Goal: Information Seeking & Learning: Learn about a topic

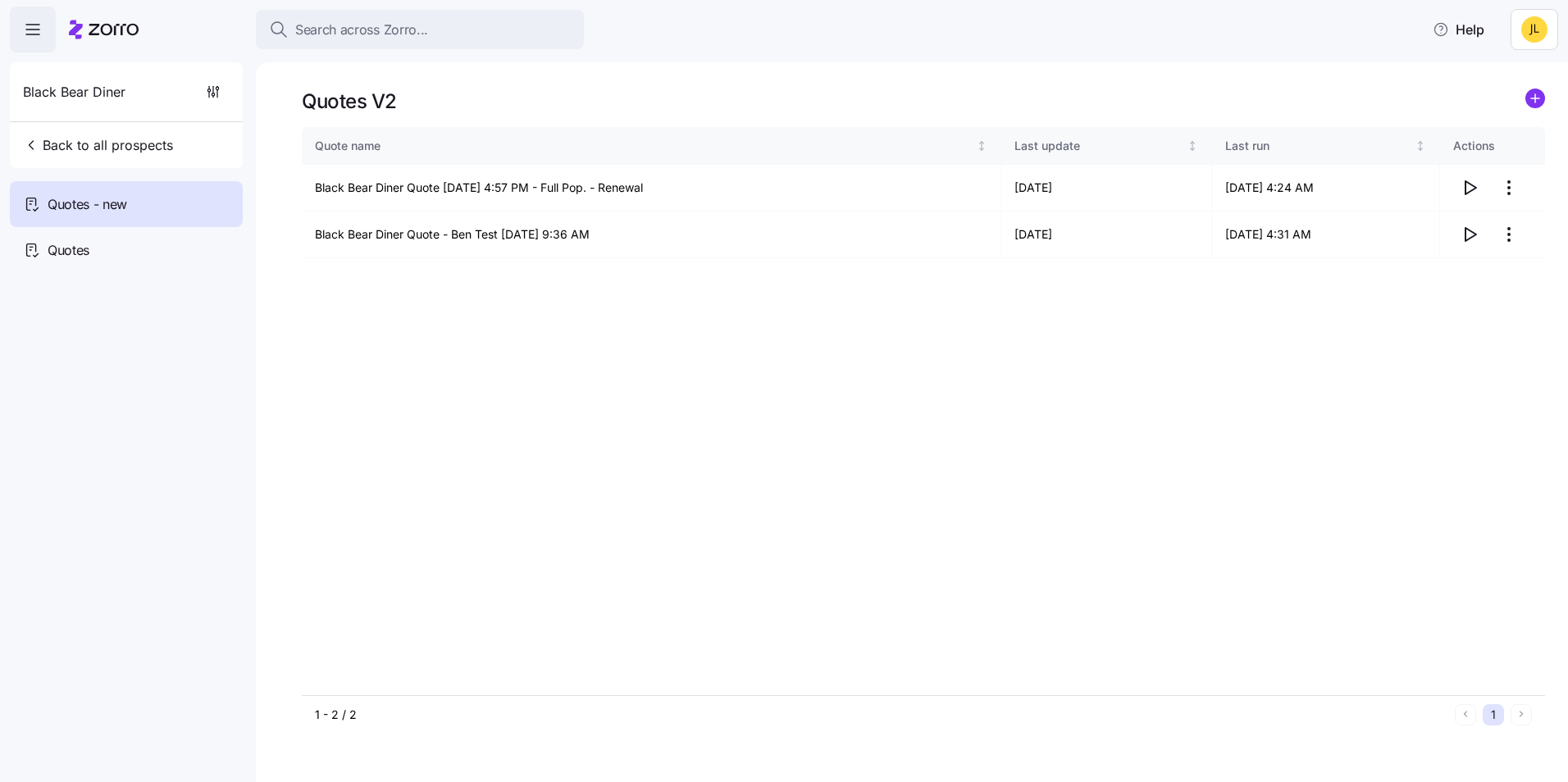
click at [81, 32] on icon at bounding box center [104, 29] width 70 height 20
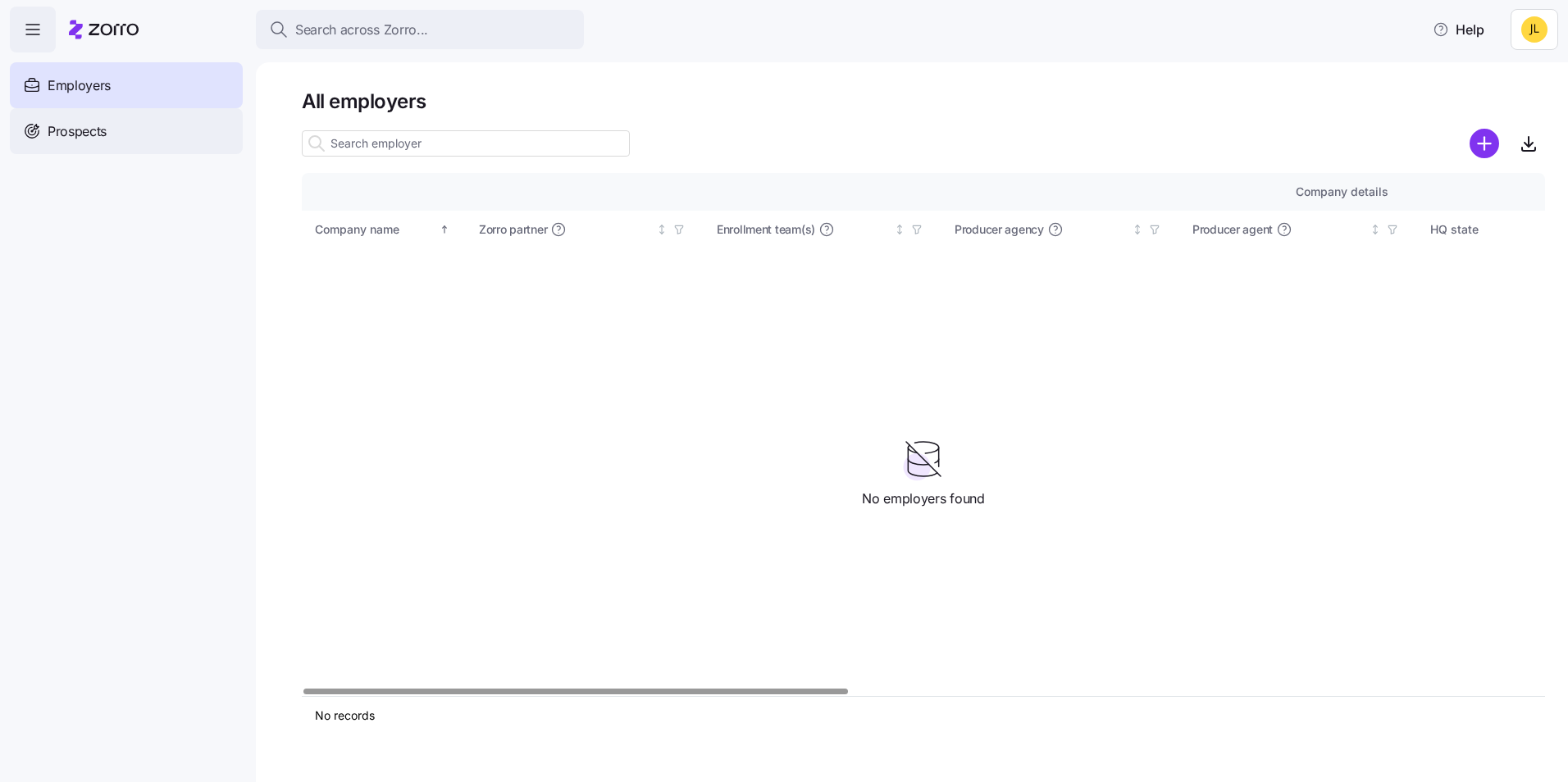
click at [69, 139] on span "Prospects" at bounding box center [77, 132] width 59 height 21
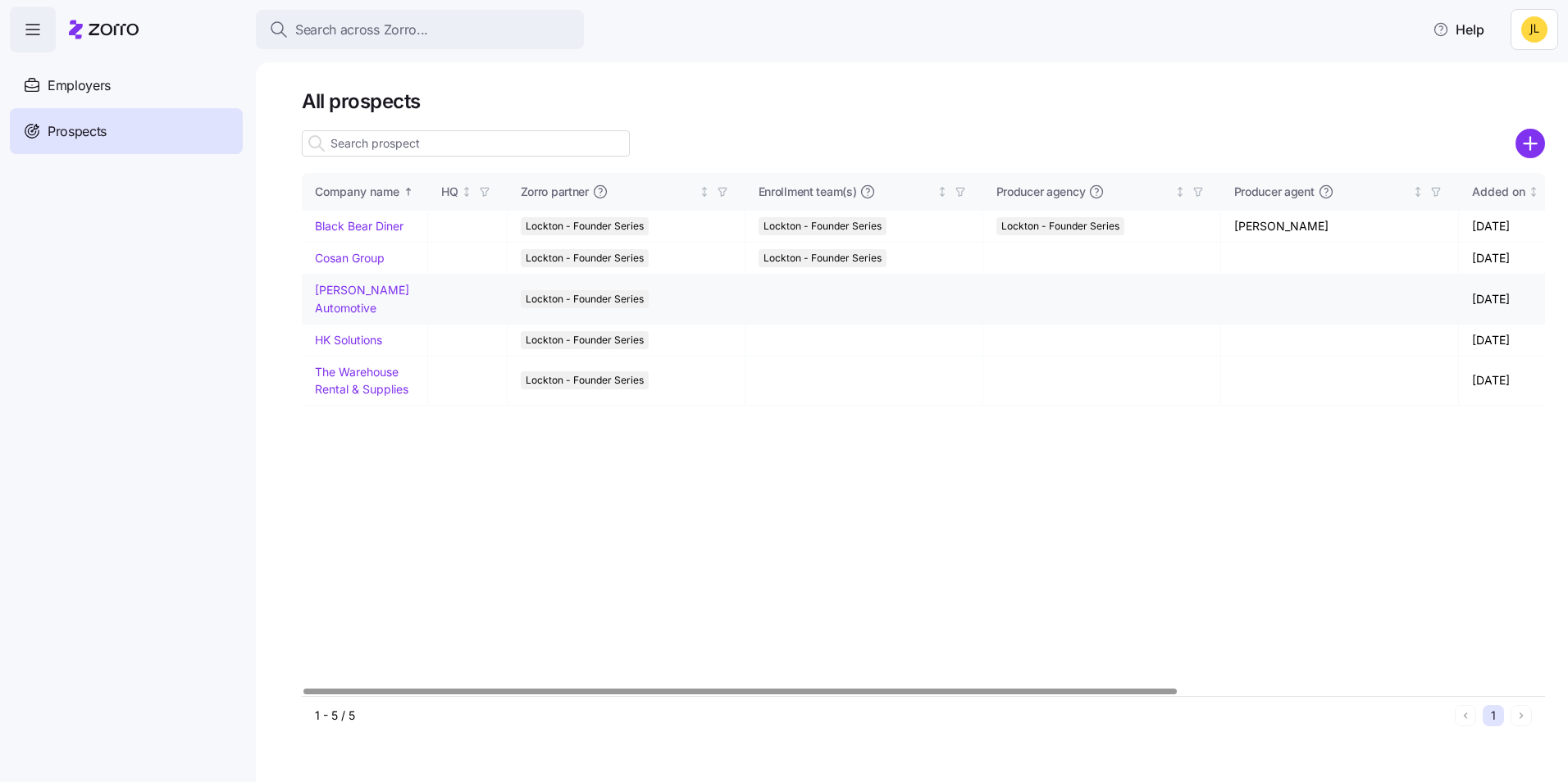
click at [352, 292] on link "Feldman Automotive" at bounding box center [362, 299] width 94 height 32
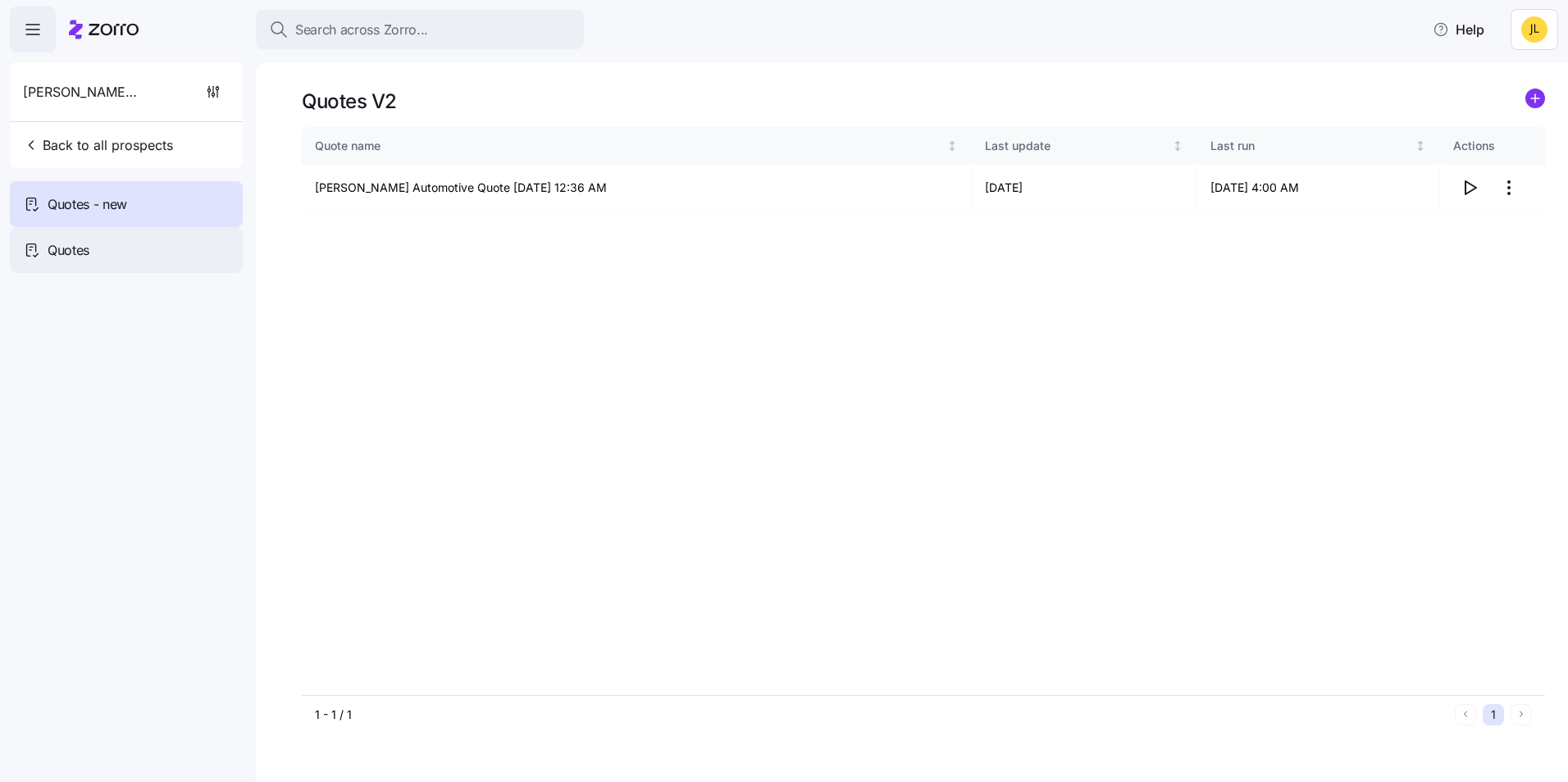
click at [163, 256] on div "Quotes" at bounding box center [126, 249] width 233 height 46
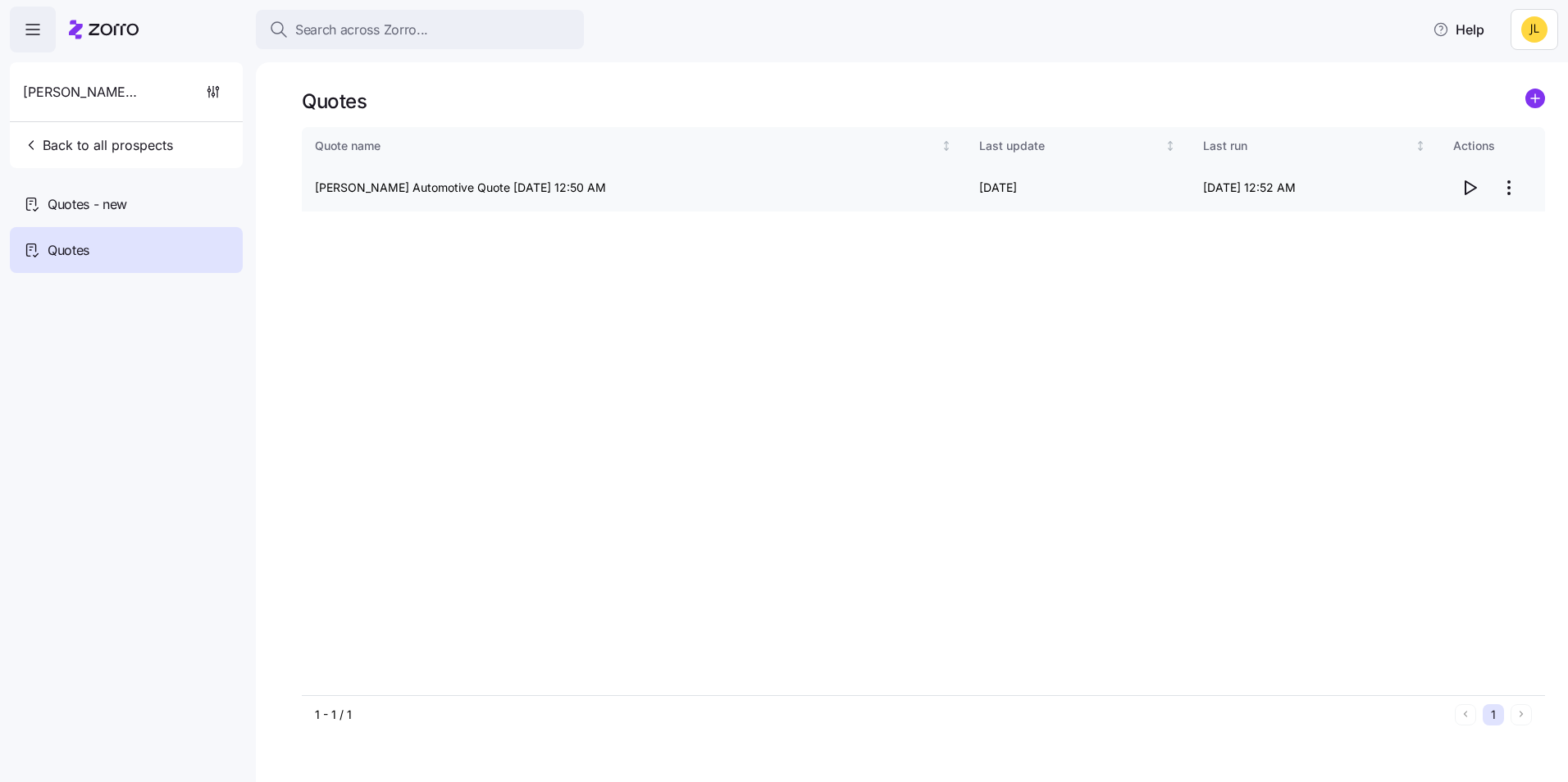
click at [1474, 185] on icon "button" at bounding box center [1469, 187] width 20 height 20
click at [154, 217] on div "Quotes - new" at bounding box center [126, 204] width 233 height 46
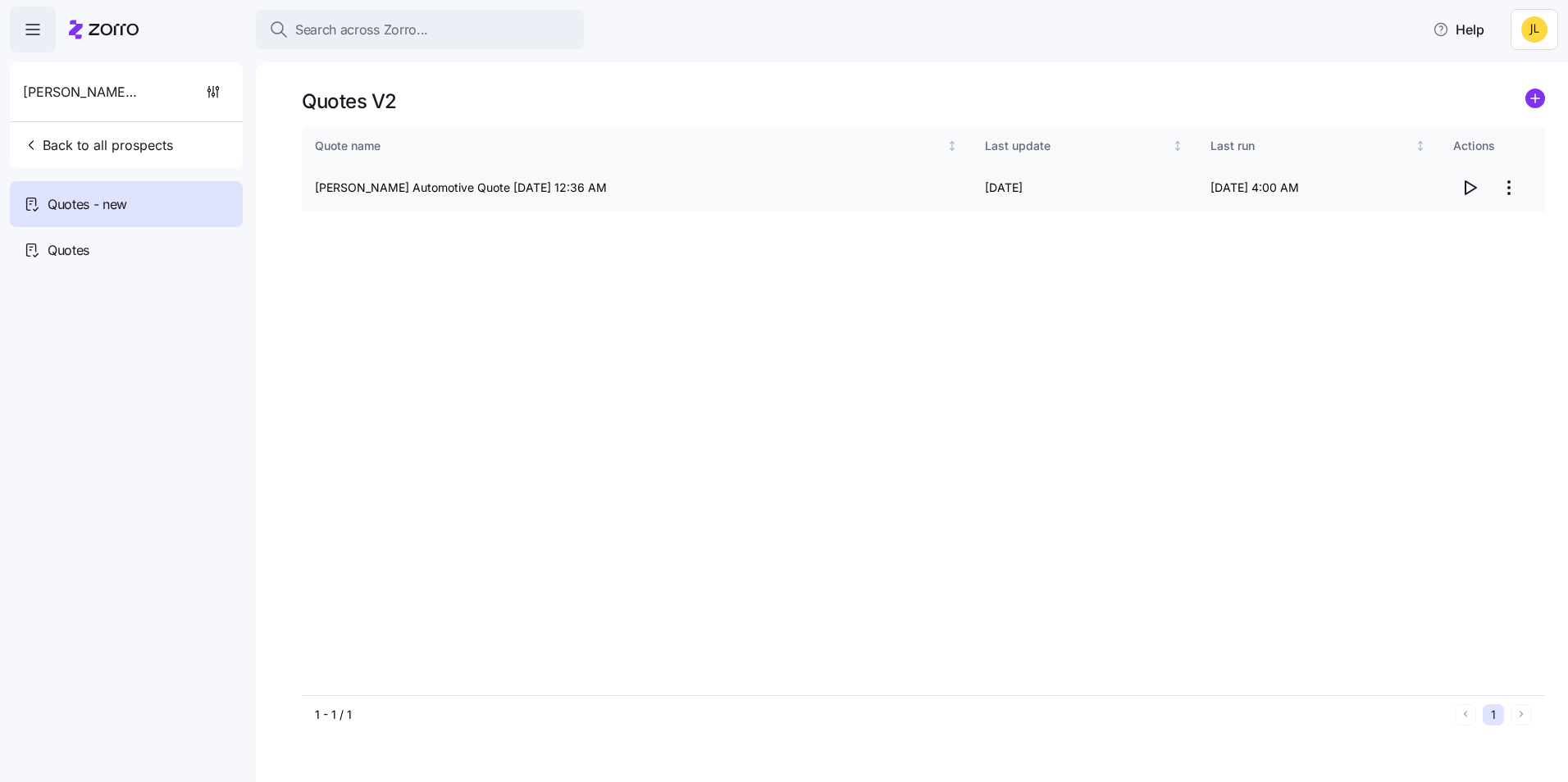
click at [1471, 185] on icon "button" at bounding box center [1469, 187] width 20 height 20
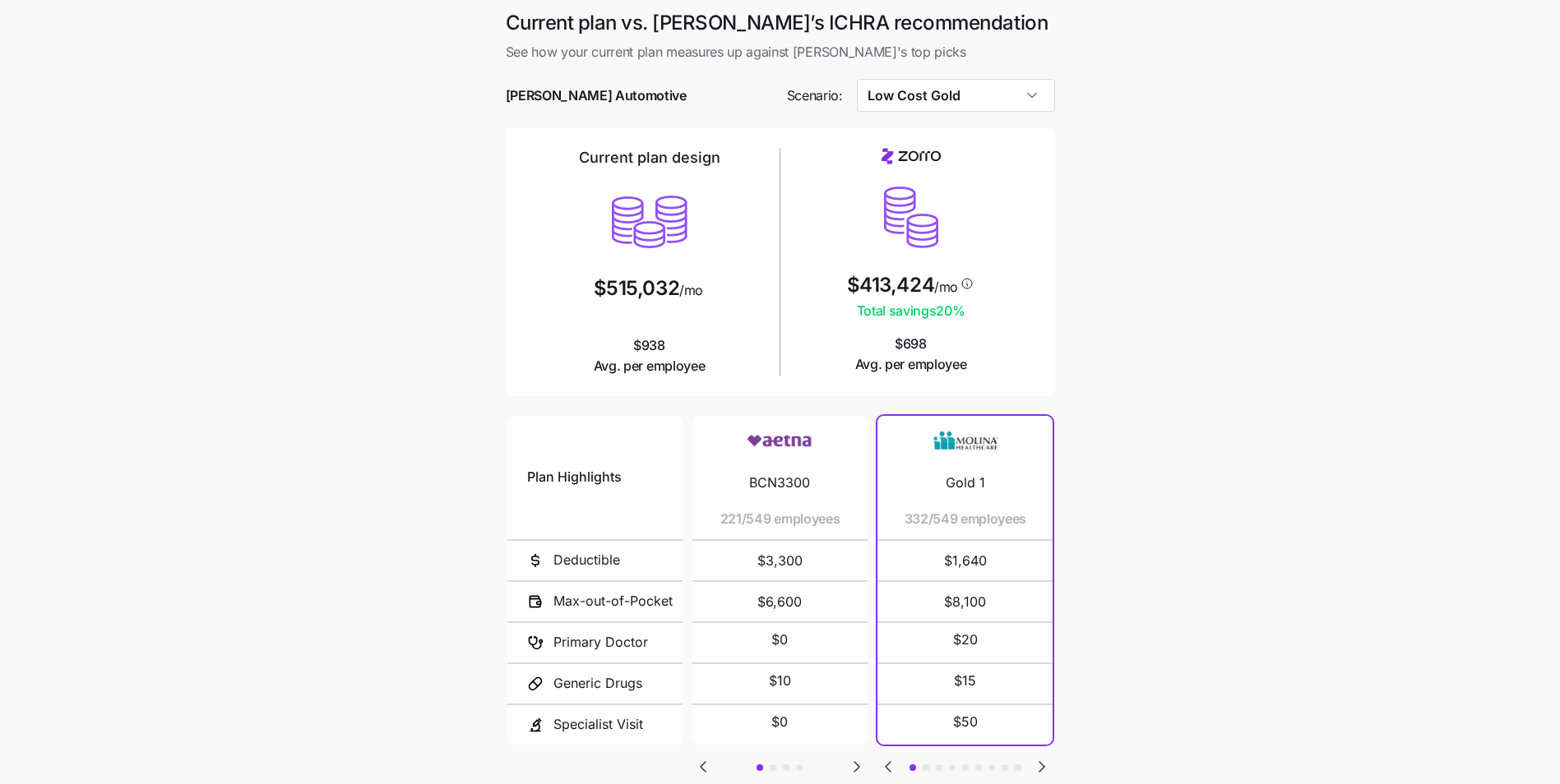
scroll to position [82, 0]
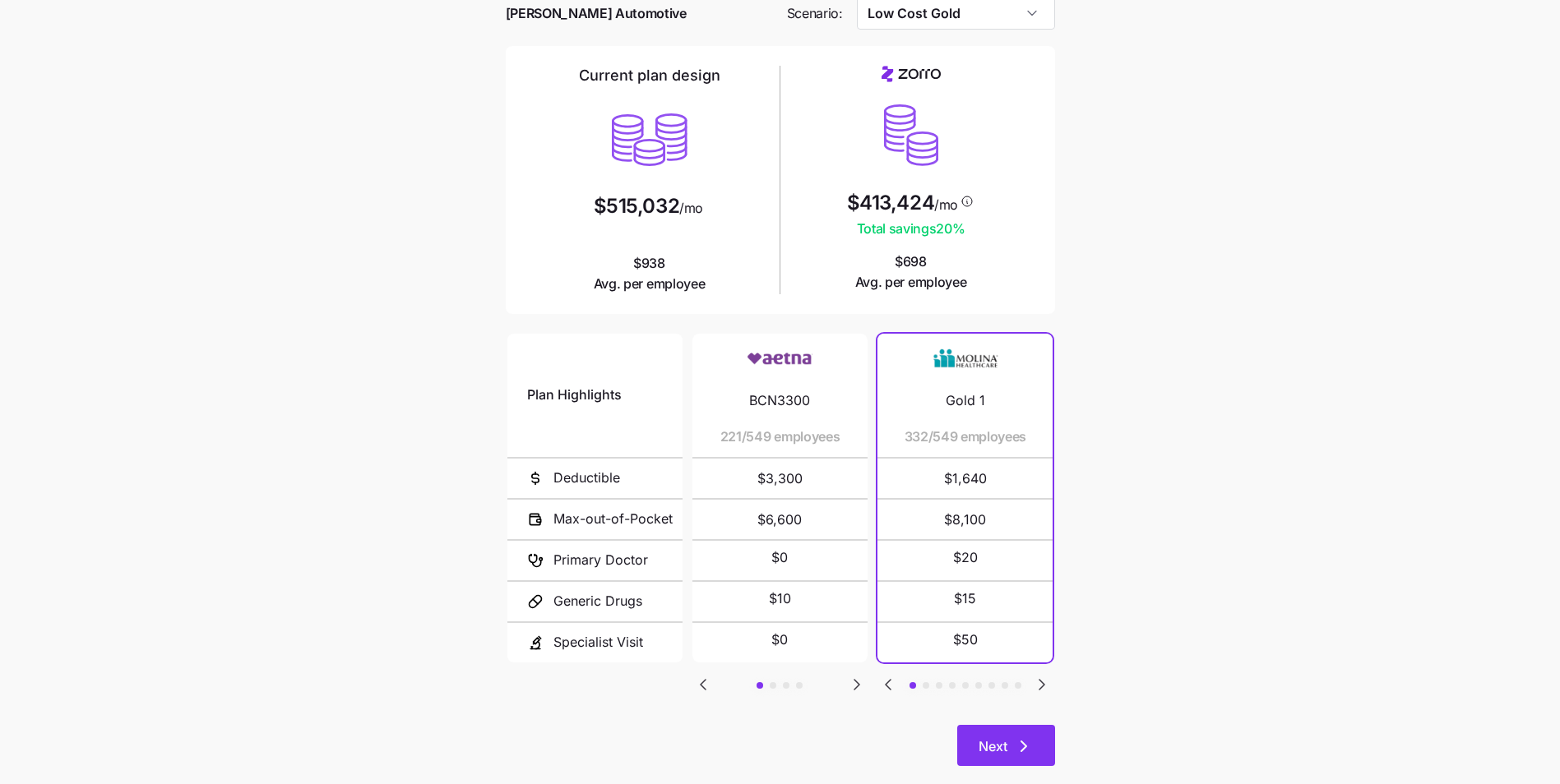
click at [1026, 741] on icon "button" at bounding box center [1023, 747] width 20 height 20
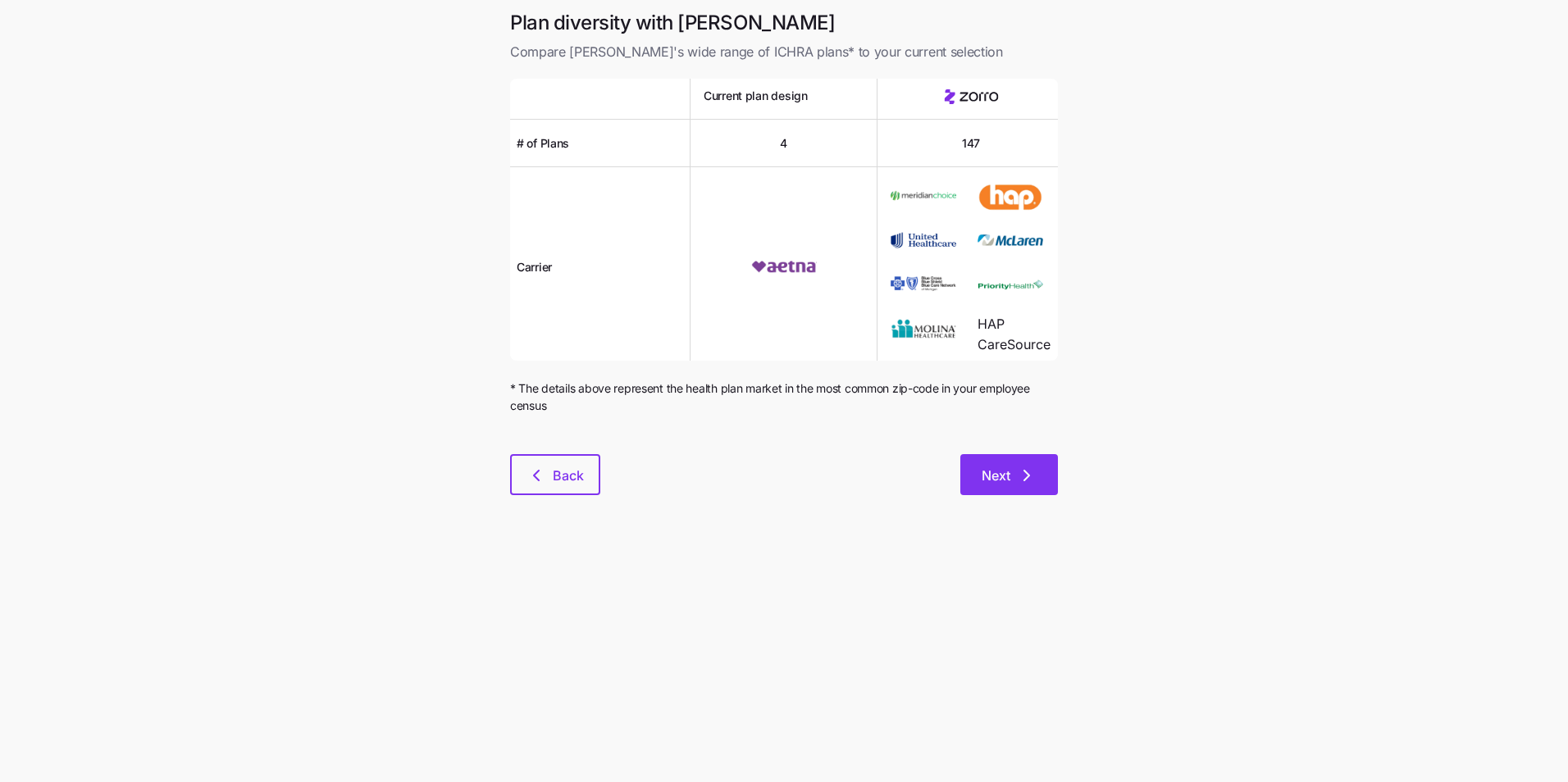
click at [1008, 465] on button "Next" at bounding box center [1009, 475] width 97 height 41
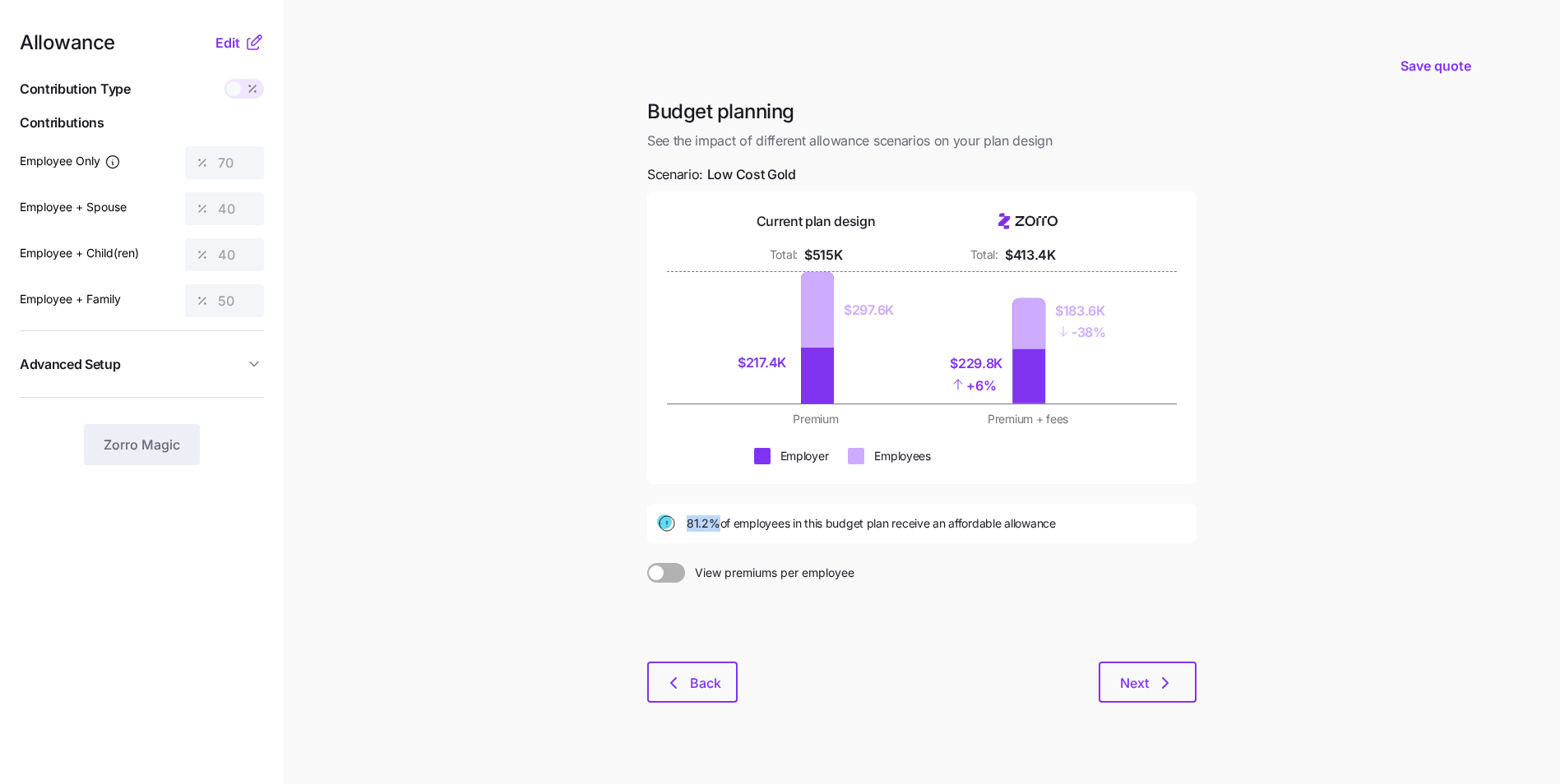
drag, startPoint x: 682, startPoint y: 522, endPoint x: 724, endPoint y: 528, distance: 42.4
click at [724, 528] on div "81.2% of employees in this budget plan receive an affordable allowance" at bounding box center [921, 524] width 529 height 20
drag, startPoint x: 724, startPoint y: 528, endPoint x: 734, endPoint y: 529, distance: 10.0
click at [734, 529] on span "81.2% of employees in this budget plan receive an affordable allowance" at bounding box center [871, 524] width 369 height 17
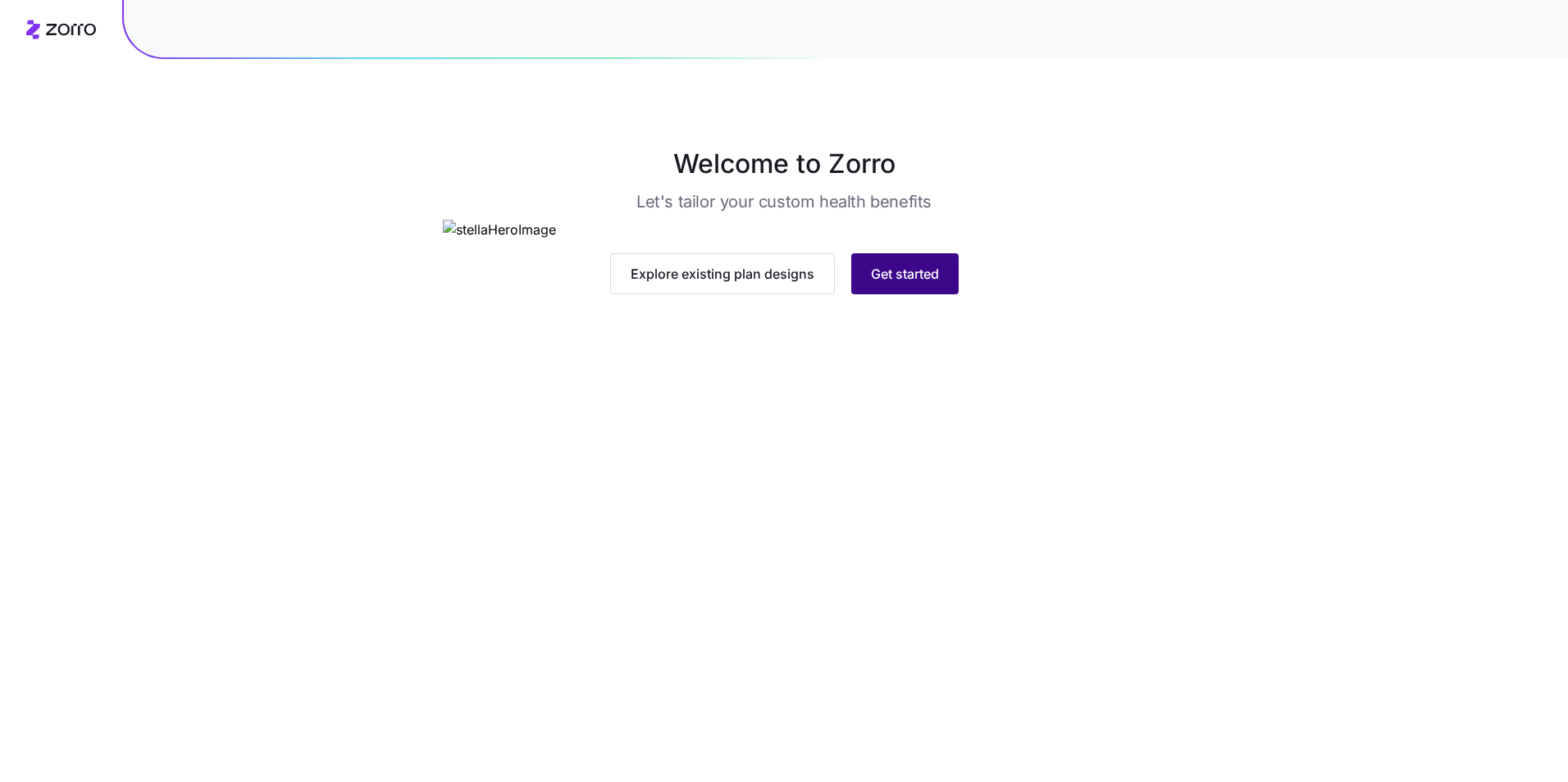
click at [901, 284] on span "Get started" at bounding box center [905, 274] width 68 height 20
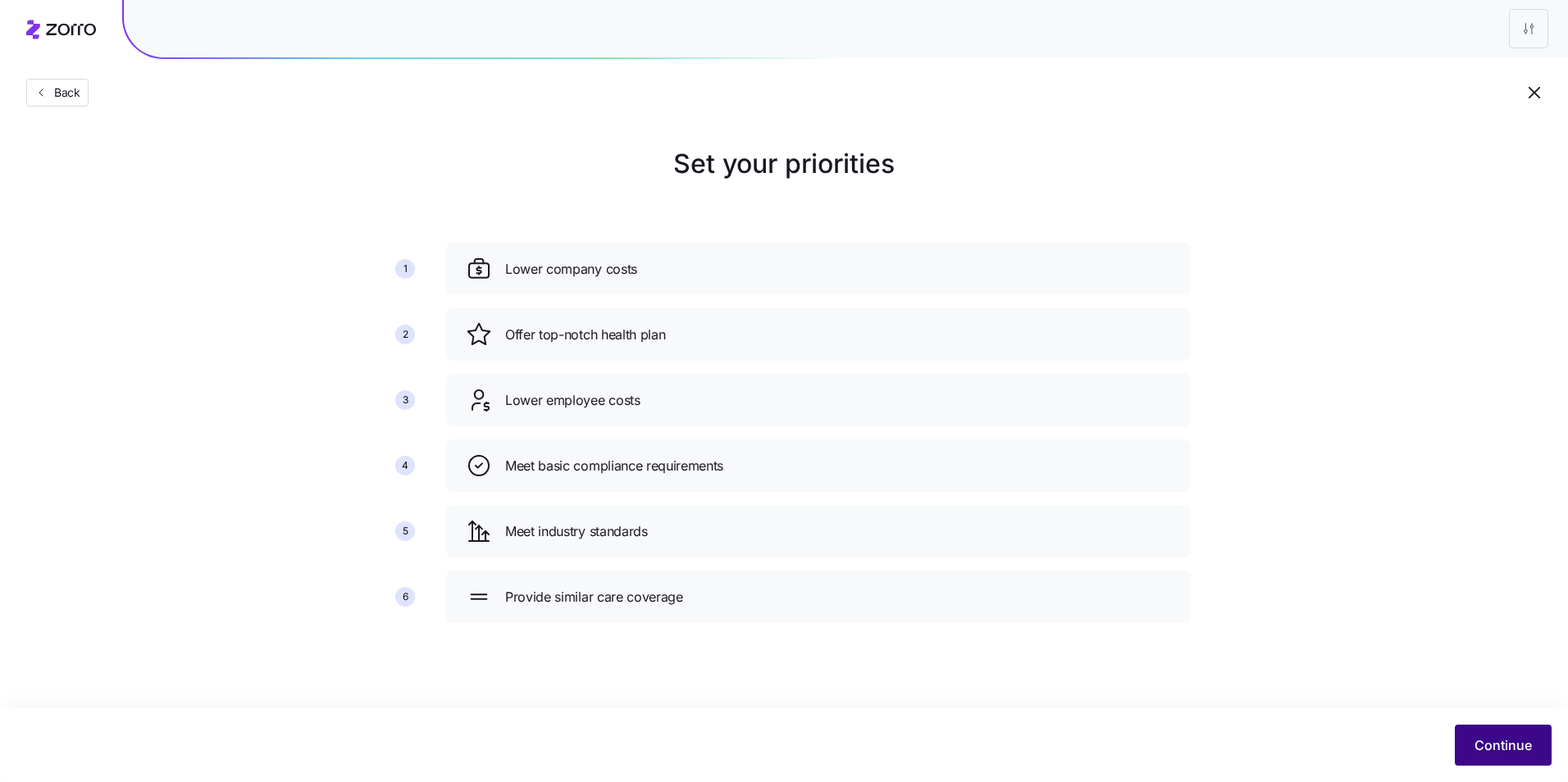
click at [1517, 742] on span "Continue" at bounding box center [1503, 745] width 57 height 20
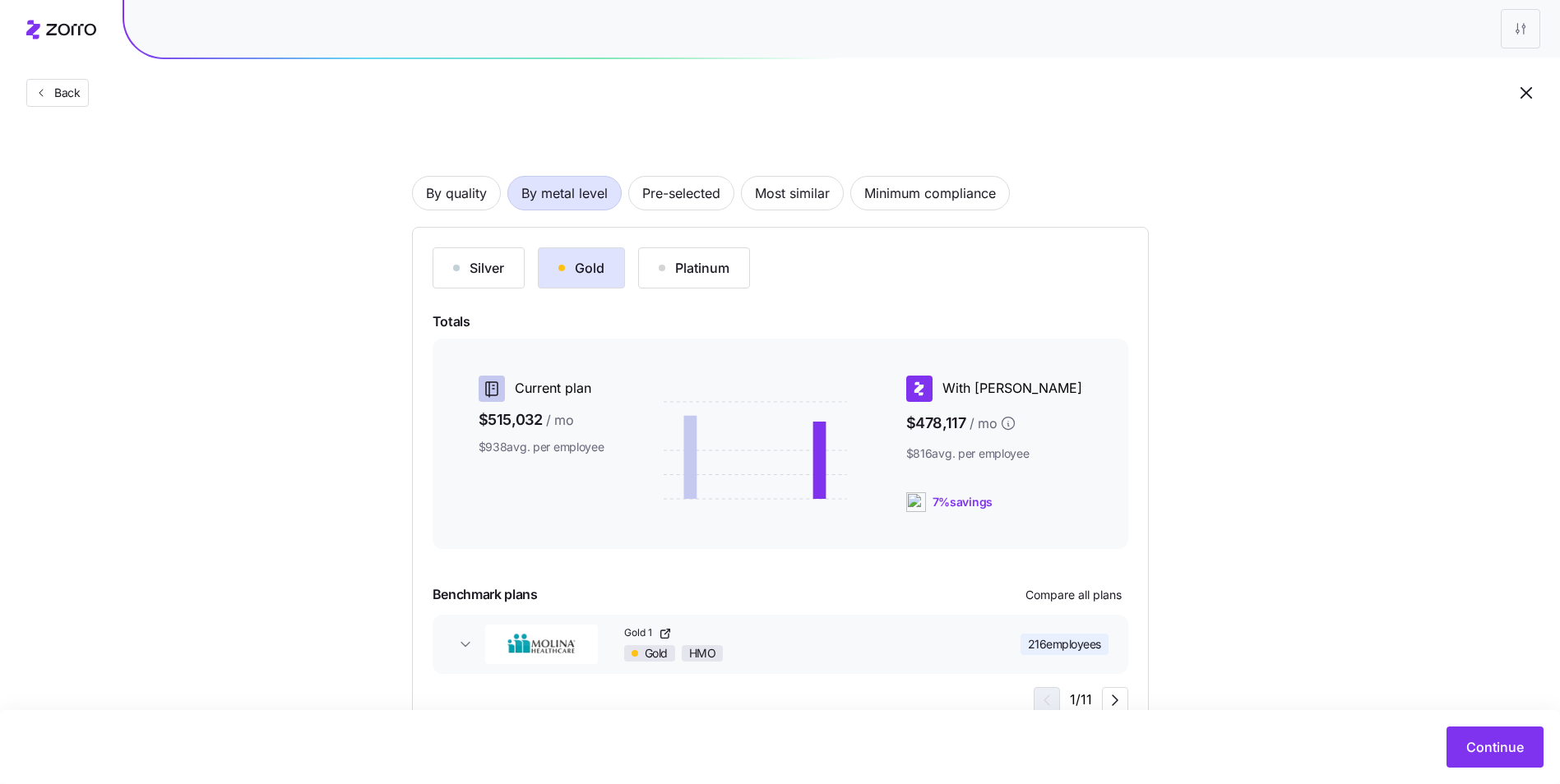
scroll to position [40, 0]
